Goal: Task Accomplishment & Management: Manage account settings

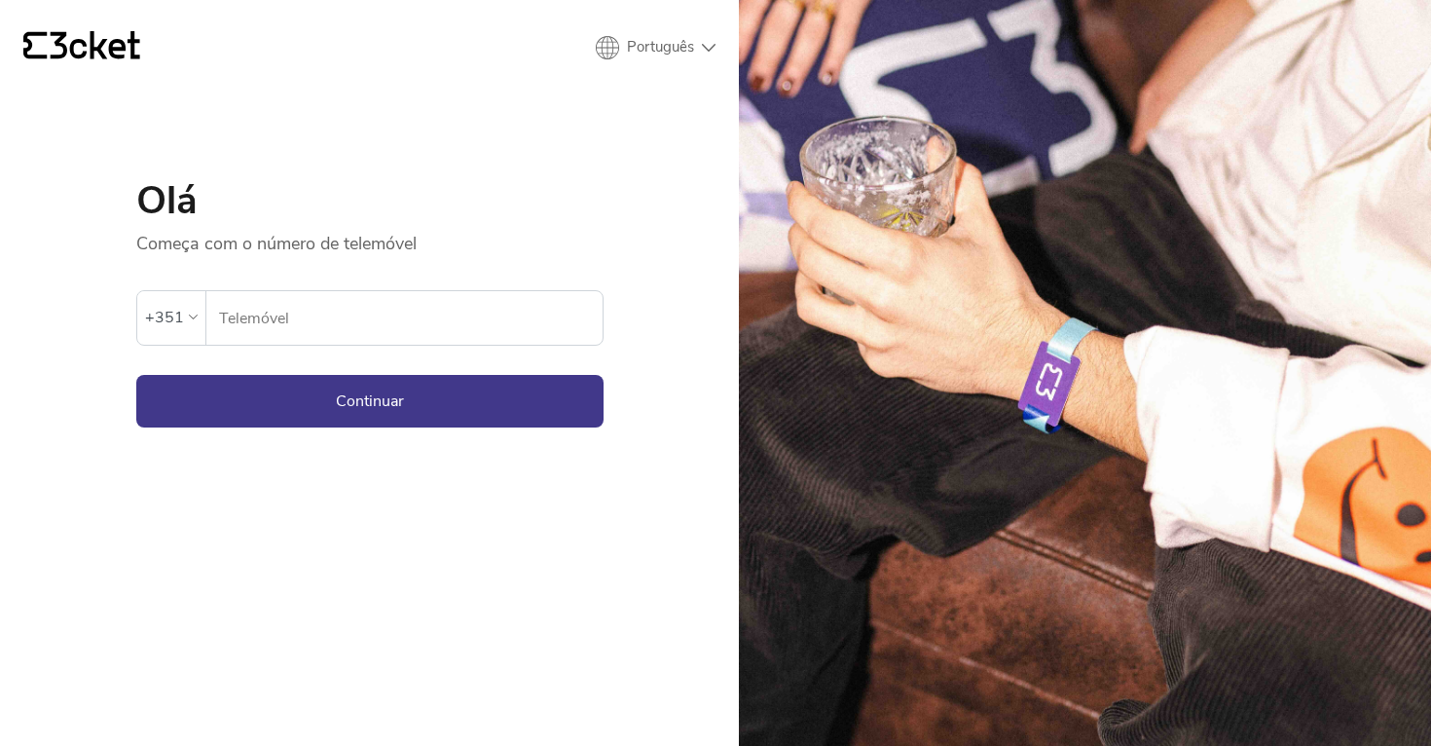
click at [339, 327] on input "Telemóvel" at bounding box center [410, 318] width 385 height 54
type input "913134665"
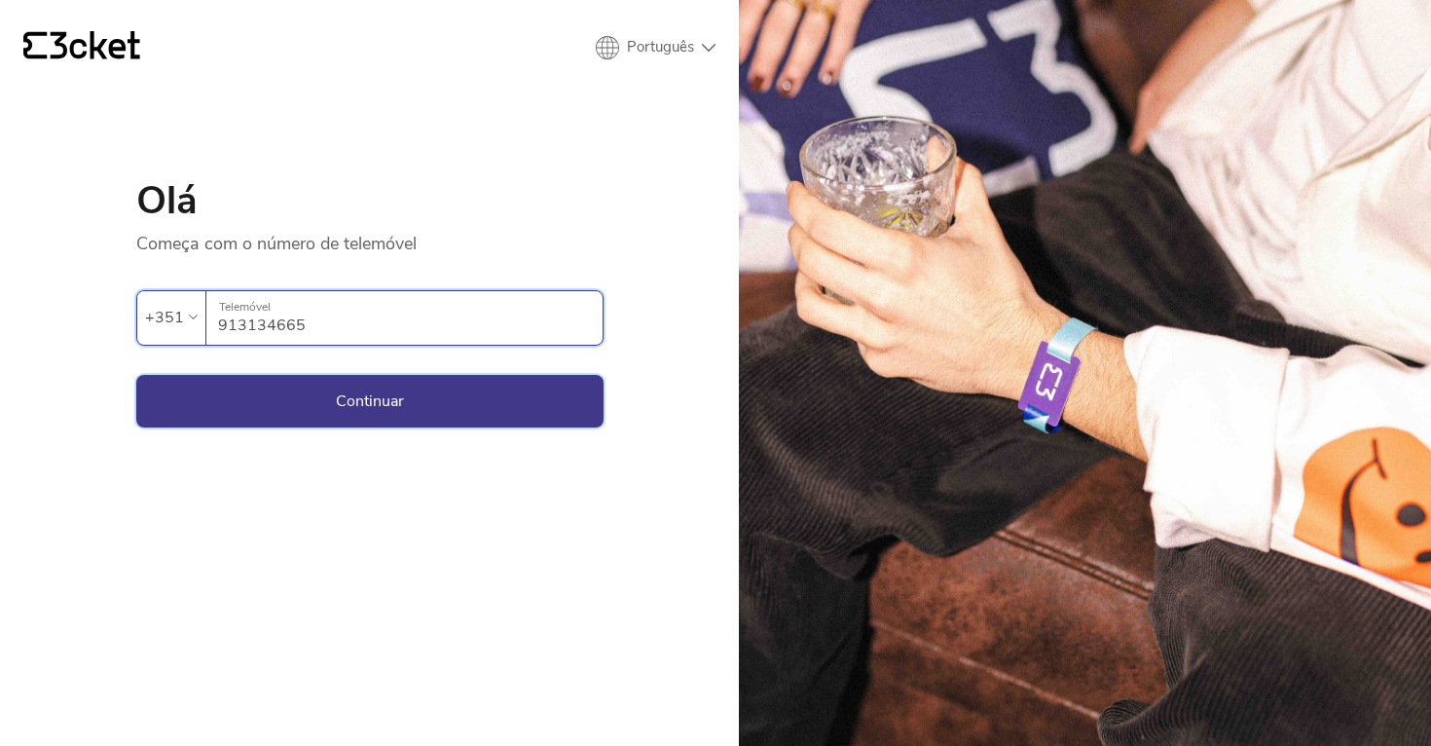
click at [356, 405] on button "Continuar" at bounding box center [369, 401] width 467 height 53
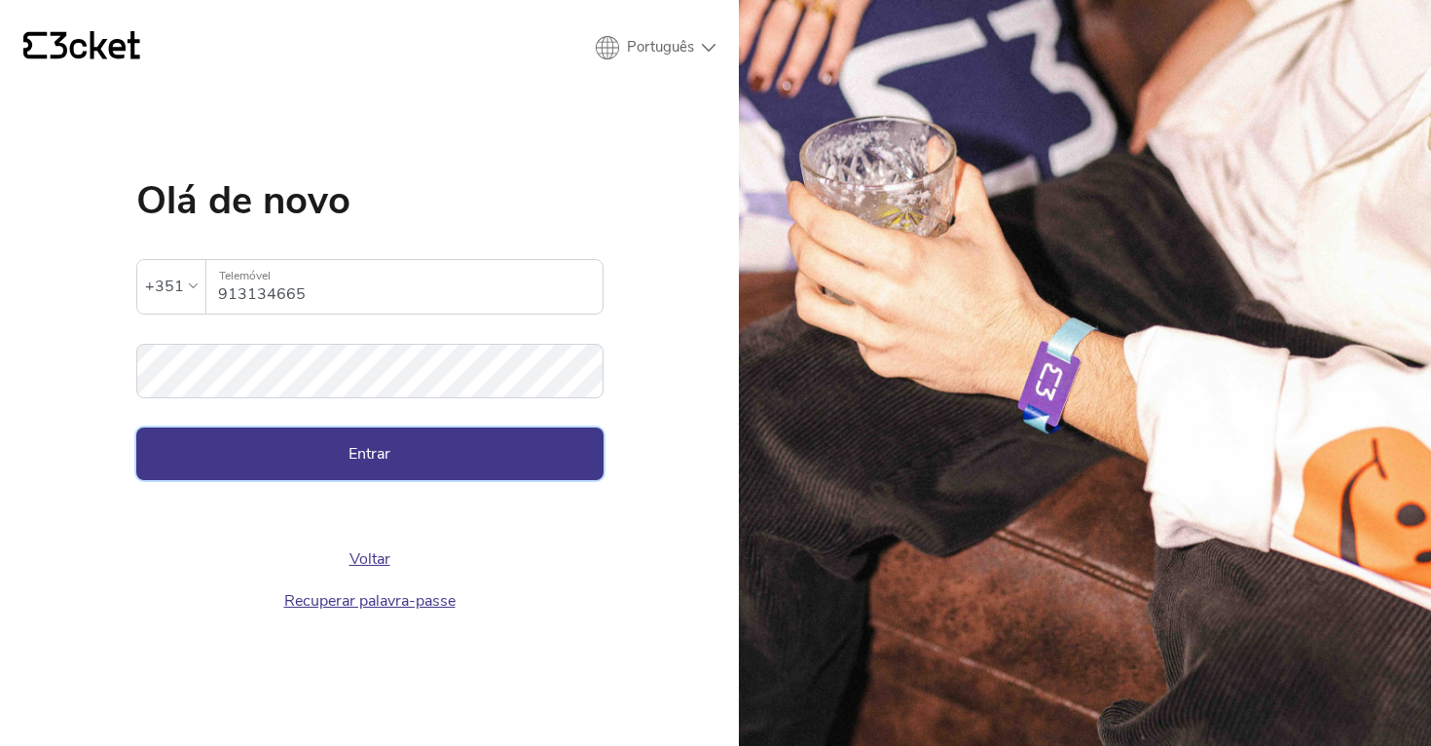
click at [405, 467] on button "Entrar" at bounding box center [369, 453] width 467 height 53
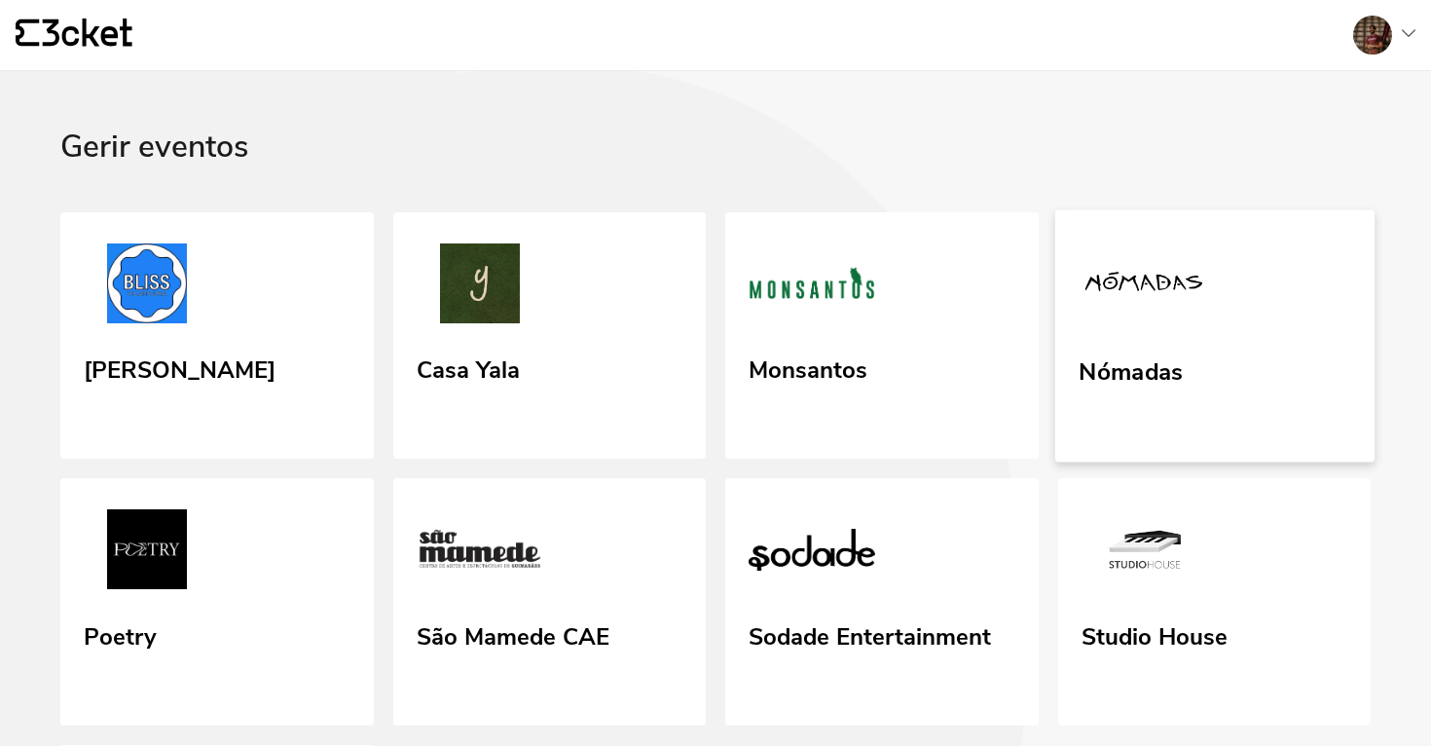
click at [1146, 332] on picture at bounding box center [1143, 287] width 129 height 92
click at [1132, 300] on img at bounding box center [1143, 286] width 129 height 90
